Goal: Task Accomplishment & Management: Manage account settings

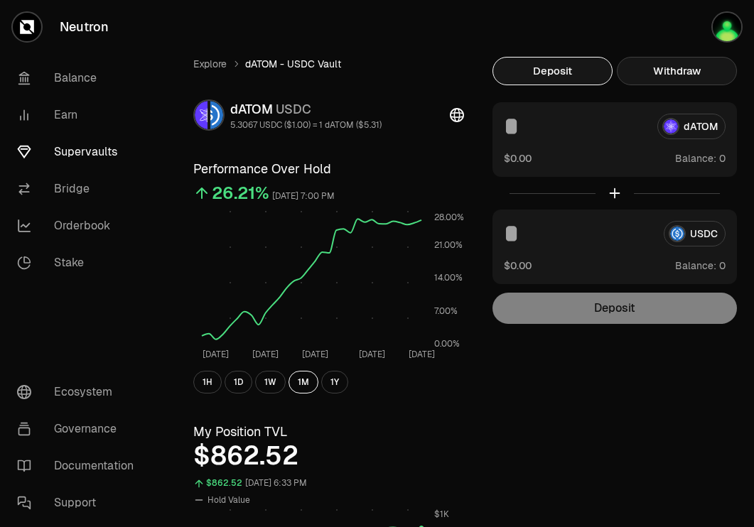
click at [660, 69] on button "Withdraw" at bounding box center [677, 71] width 120 height 28
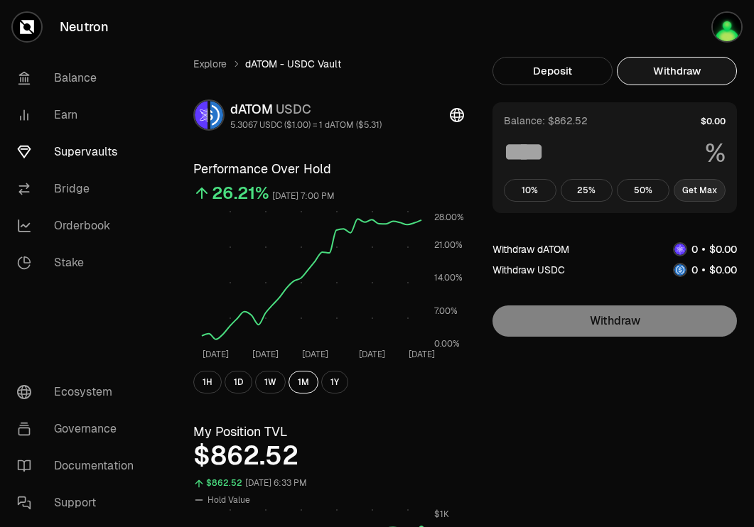
click at [701, 188] on button "Get Max" at bounding box center [700, 190] width 53 height 23
type input "***"
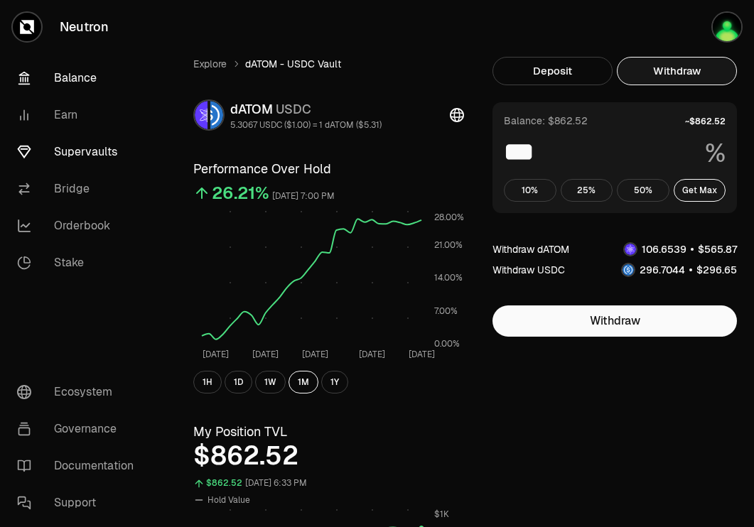
click at [98, 80] on link "Balance" at bounding box center [80, 78] width 148 height 37
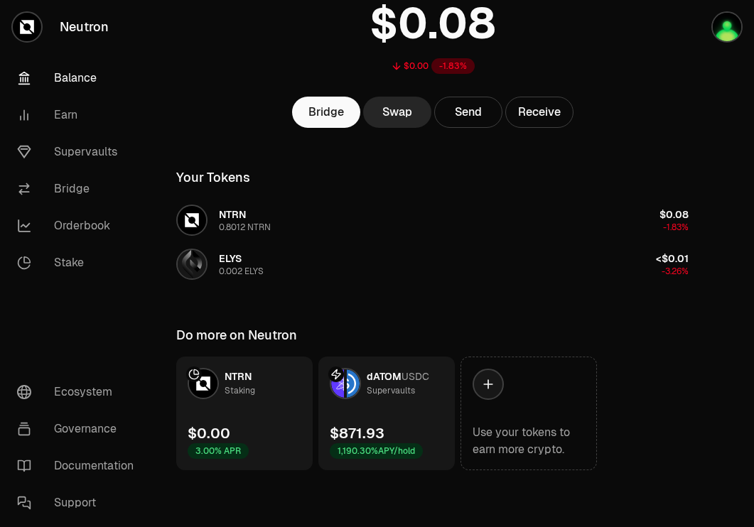
scroll to position [112, 0]
click at [77, 144] on link "Supervaults" at bounding box center [80, 152] width 148 height 37
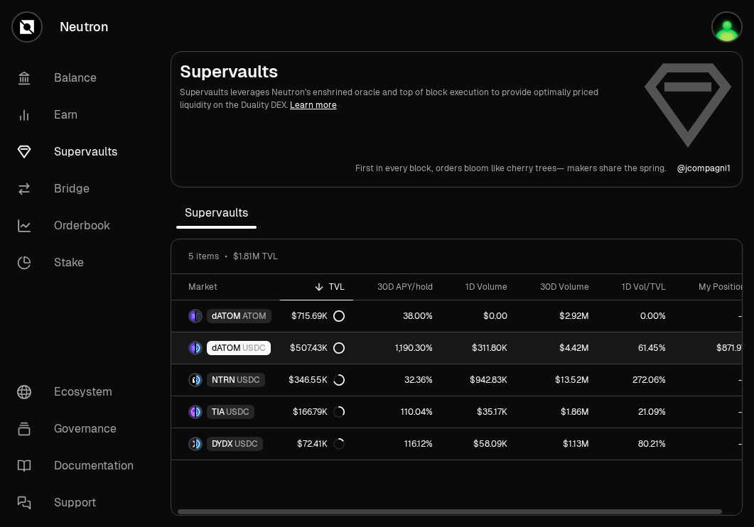
click at [274, 348] on link "dATOM USDC" at bounding box center [225, 348] width 109 height 31
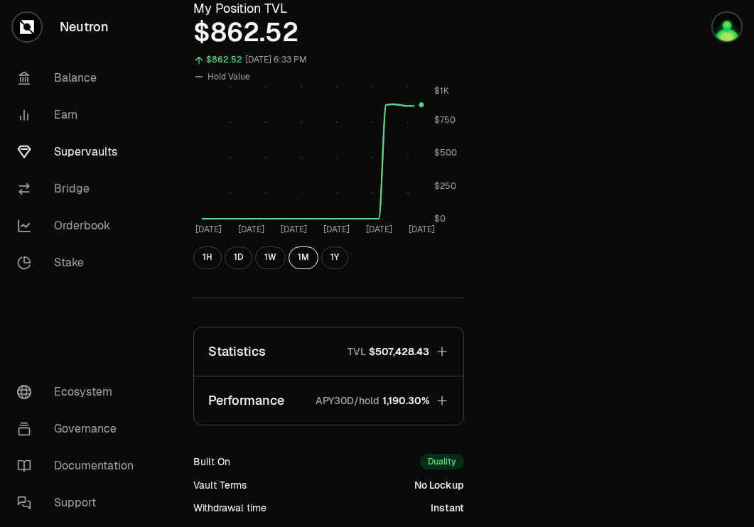
scroll to position [424, 0]
click at [429, 392] on button "Performance APY30D/hold 1,190.30%" at bounding box center [328, 400] width 269 height 48
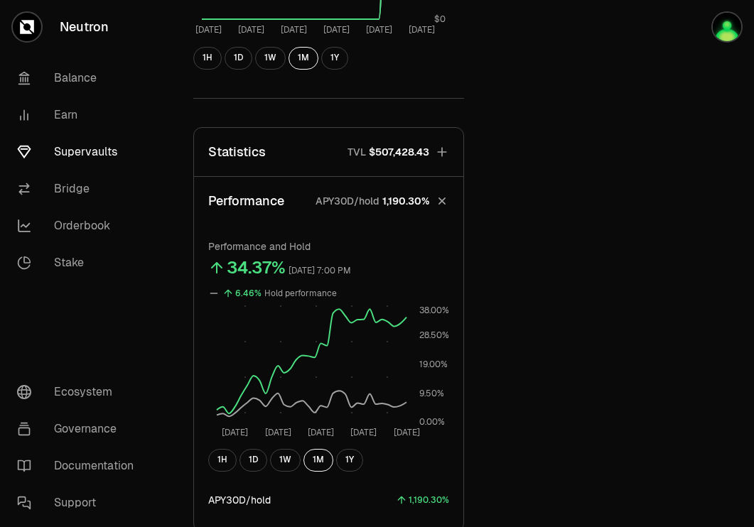
scroll to position [623, 0]
click at [416, 151] on span "$507,428.43" at bounding box center [399, 153] width 60 height 14
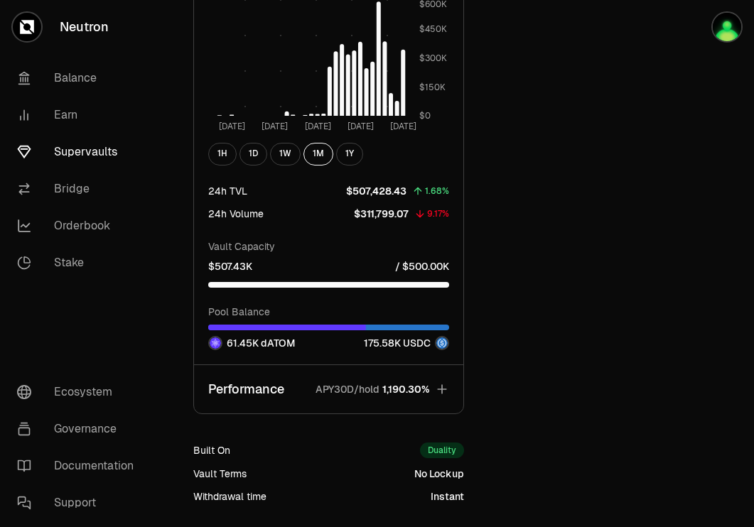
scroll to position [1152, 0]
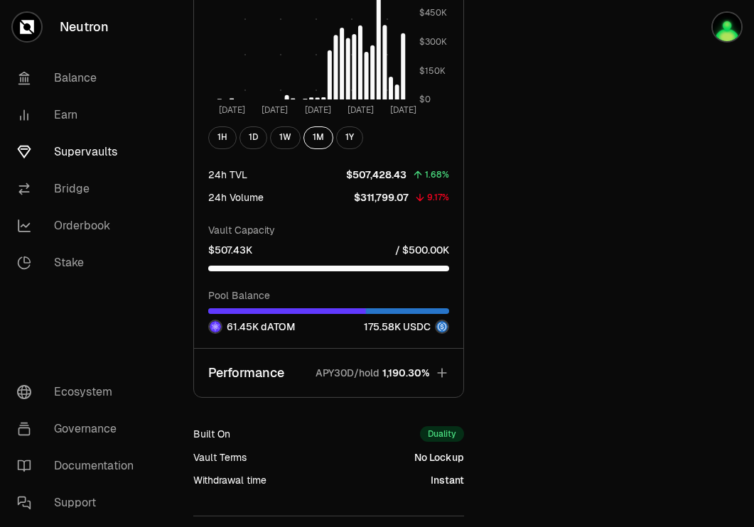
click at [418, 378] on span "1,190.30%" at bounding box center [405, 373] width 47 height 14
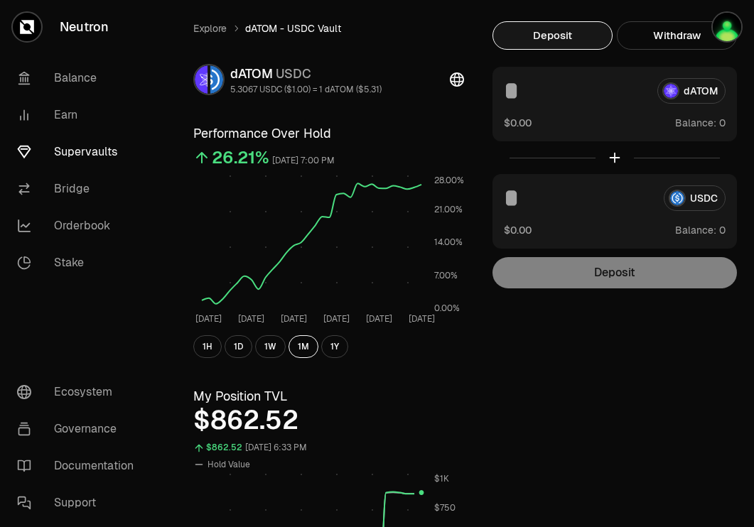
scroll to position [37, 0]
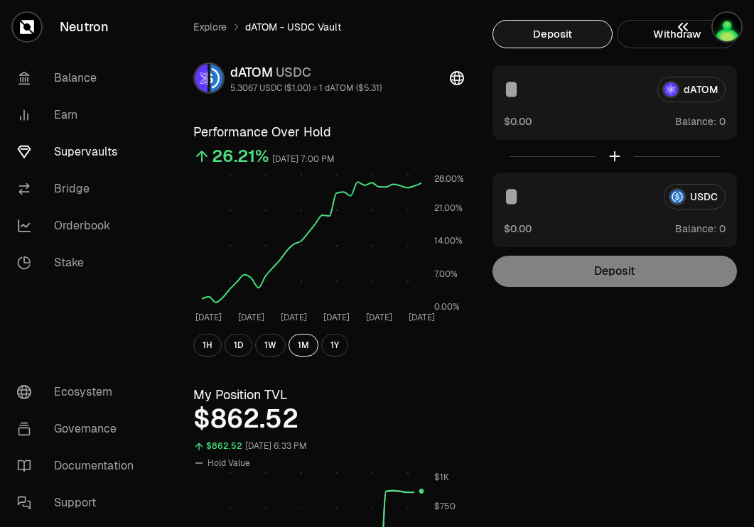
click at [688, 32] on icon "button" at bounding box center [683, 26] width 17 height 17
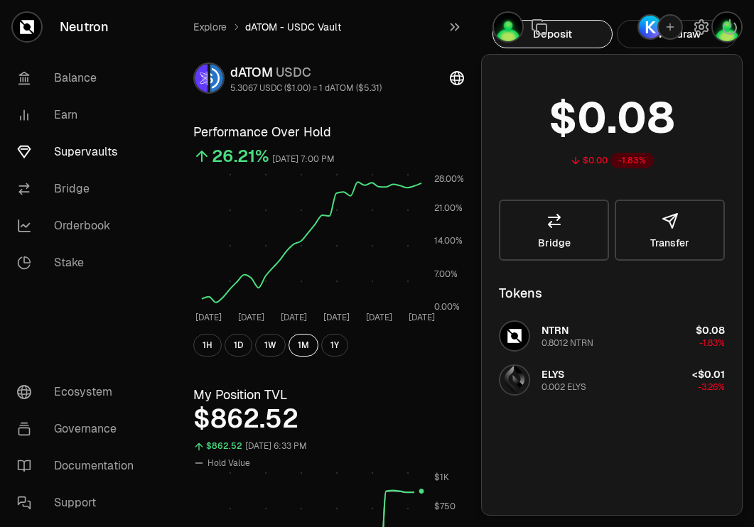
click at [394, 404] on div "My Position TVL $862.52 $862.52 September 3, 2025, 6:33 PM Hold Value Aug 3 Aug…" at bounding box center [328, 520] width 271 height 270
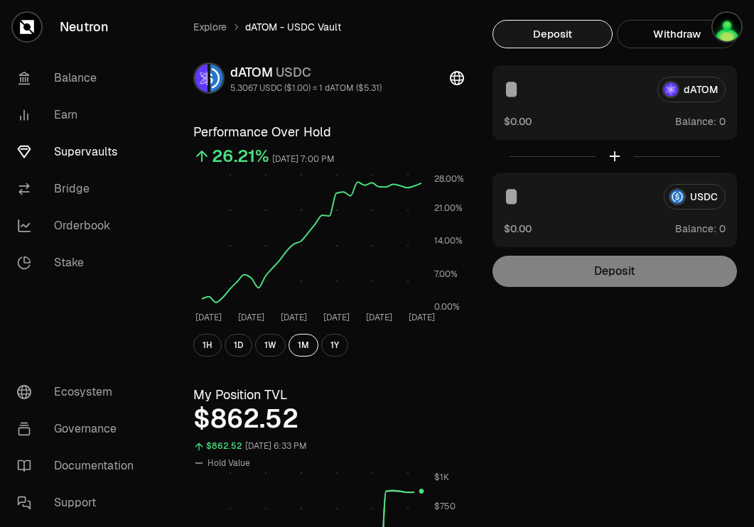
click at [663, 44] on div at bounding box center [708, 27] width 91 height 54
click at [646, 45] on button "Withdraw" at bounding box center [677, 34] width 120 height 28
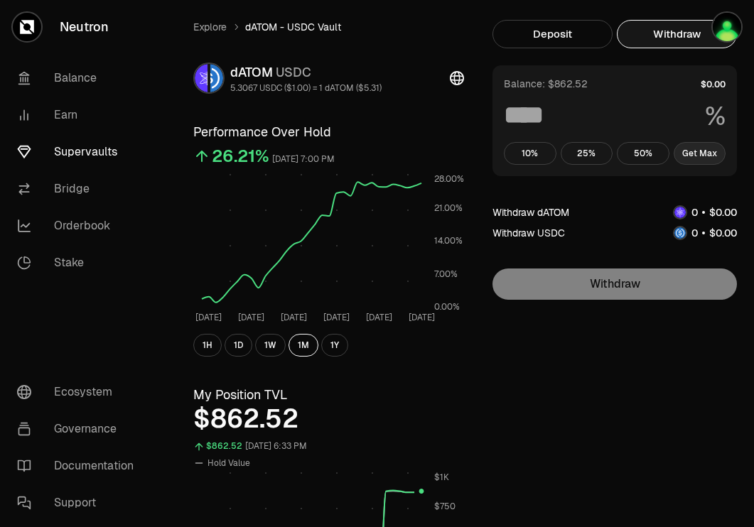
click at [689, 149] on button "Get Max" at bounding box center [700, 153] width 53 height 23
type input "***"
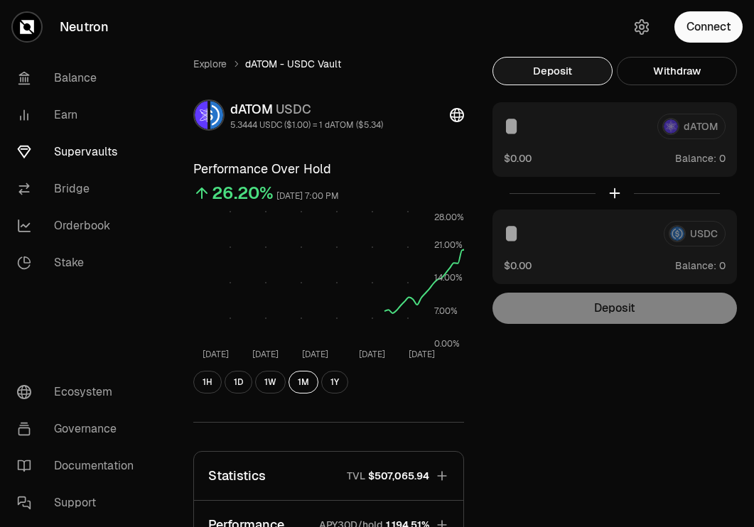
scroll to position [37, 0]
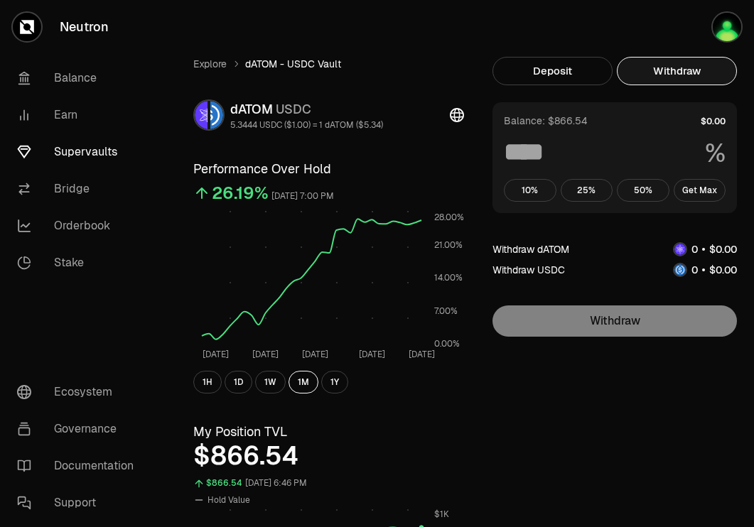
click at [682, 65] on button "Withdraw" at bounding box center [677, 71] width 120 height 28
click at [710, 192] on button "Get Max" at bounding box center [700, 190] width 53 height 23
type input "***"
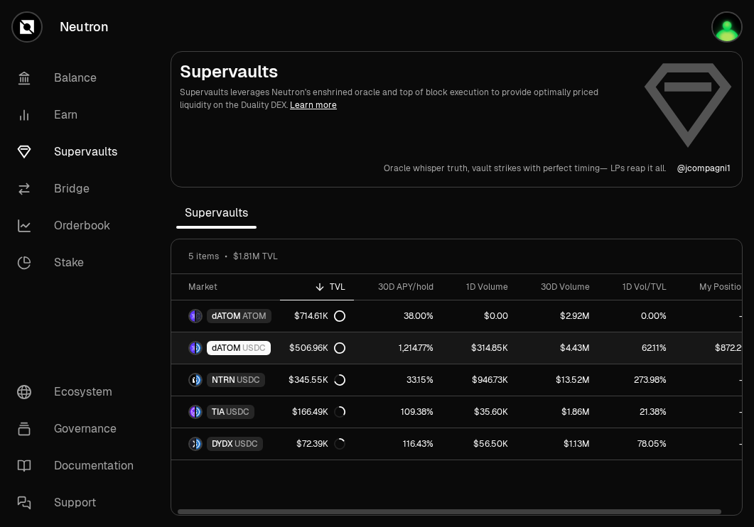
click at [250, 347] on span "USDC" at bounding box center [253, 348] width 23 height 11
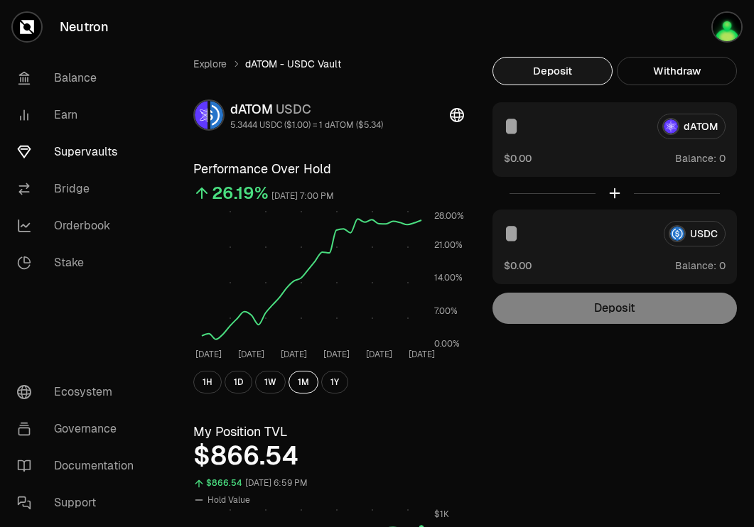
click at [104, 150] on link "Supervaults" at bounding box center [80, 152] width 148 height 37
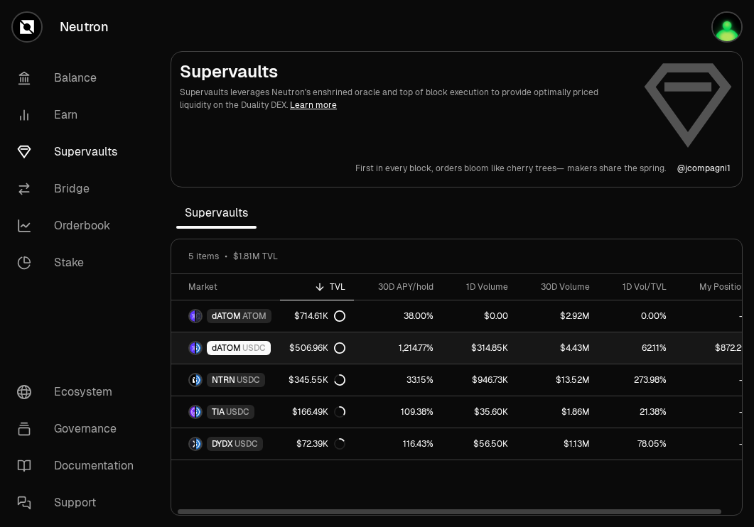
click at [267, 345] on div "dATOM USDC" at bounding box center [239, 348] width 64 height 14
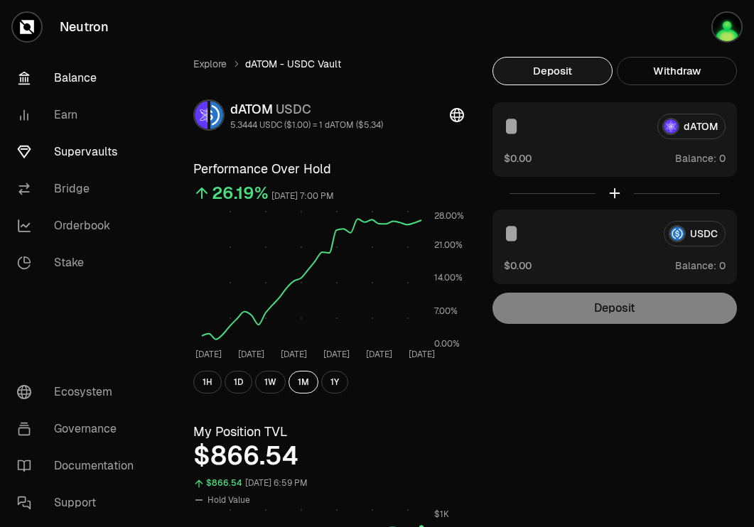
click at [82, 69] on link "Balance" at bounding box center [80, 78] width 148 height 37
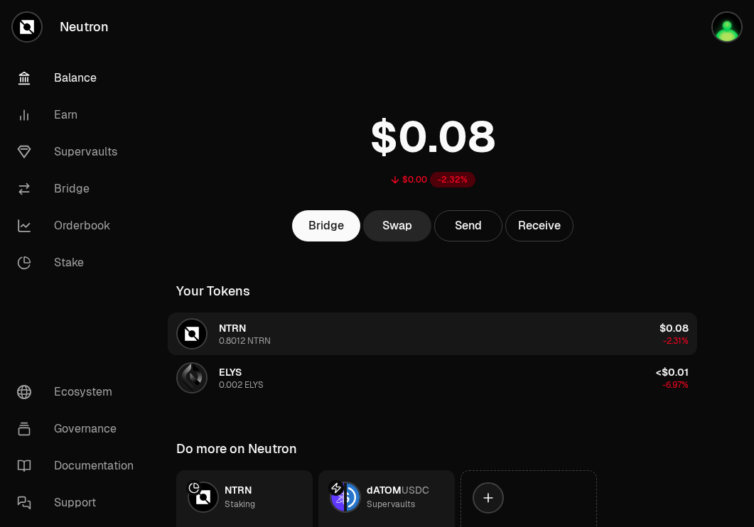
scroll to position [114, 0]
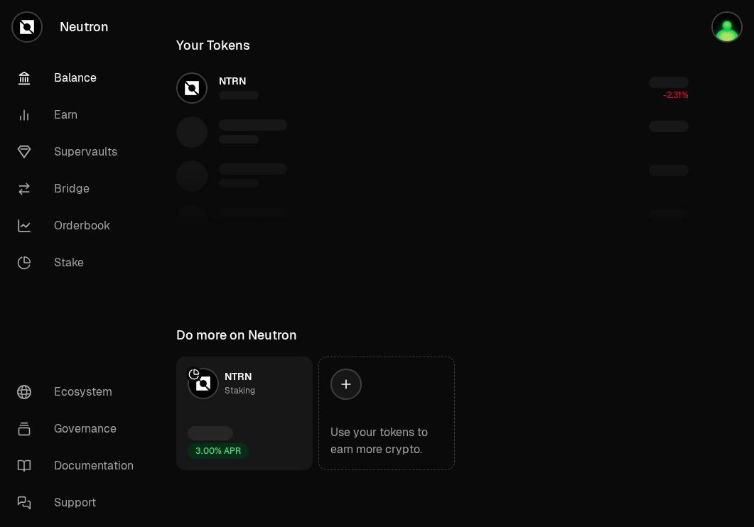
scroll to position [114, 0]
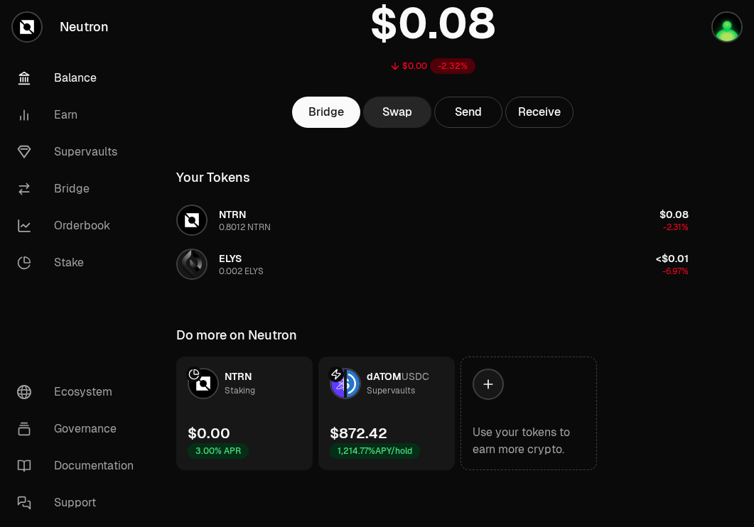
click at [390, 388] on div "Supervaults" at bounding box center [391, 391] width 48 height 14
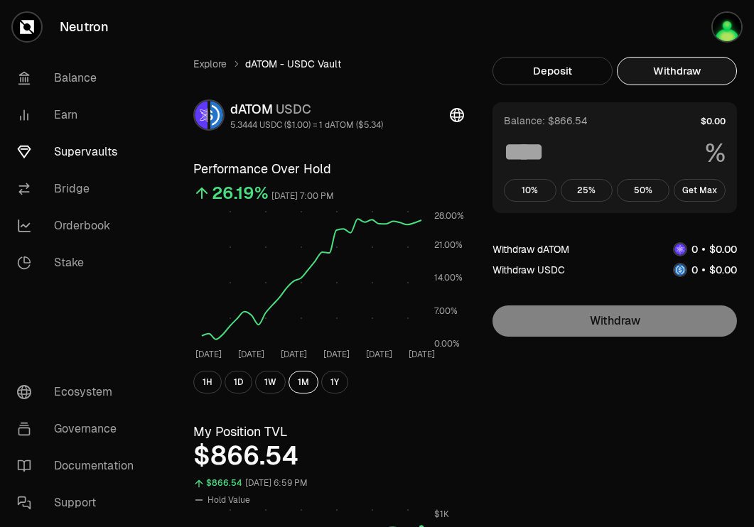
click at [665, 75] on button "Withdraw" at bounding box center [677, 71] width 120 height 28
click at [697, 186] on button "Get Max" at bounding box center [700, 190] width 53 height 23
type input "***"
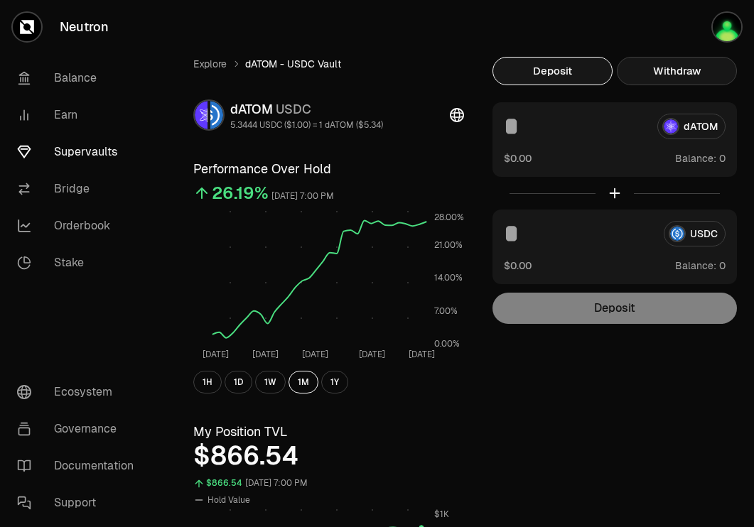
click at [685, 65] on button "Withdraw" at bounding box center [677, 71] width 120 height 28
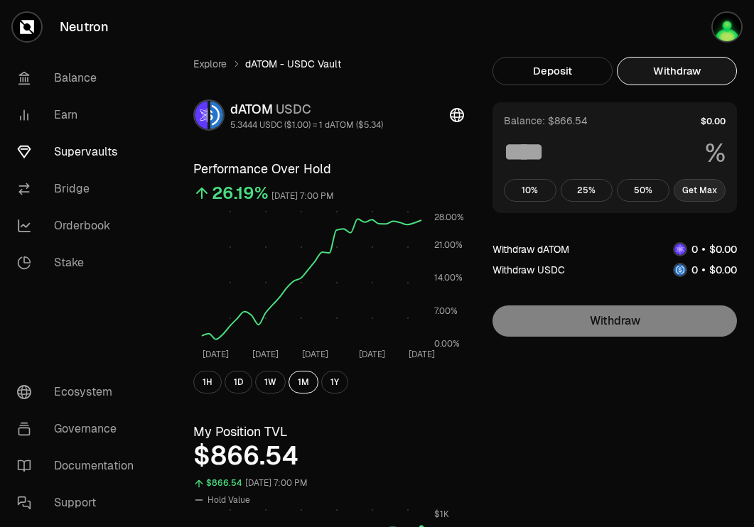
click at [695, 184] on button "Get Max" at bounding box center [700, 190] width 53 height 23
type input "***"
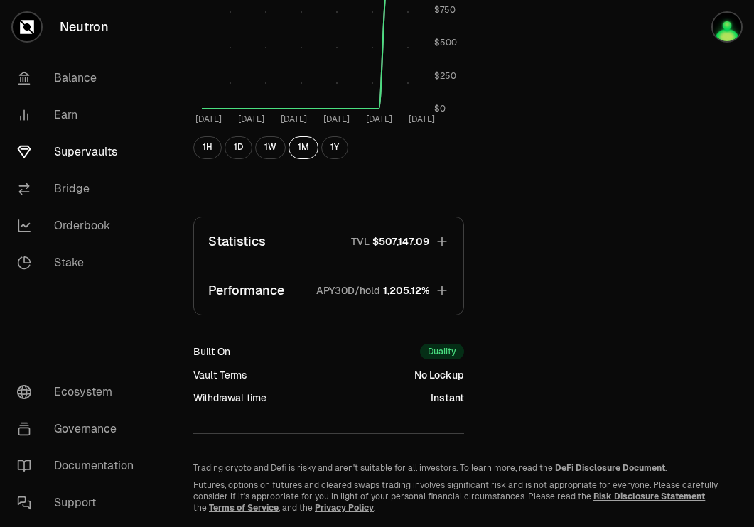
scroll to position [535, 0]
